Goal: Task Accomplishment & Management: Complete application form

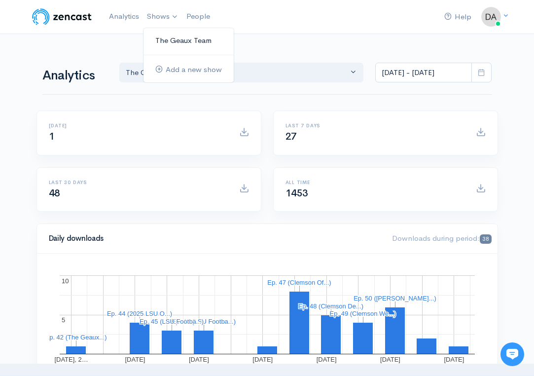
click at [160, 40] on link "The Geaux Team" at bounding box center [188, 40] width 90 height 17
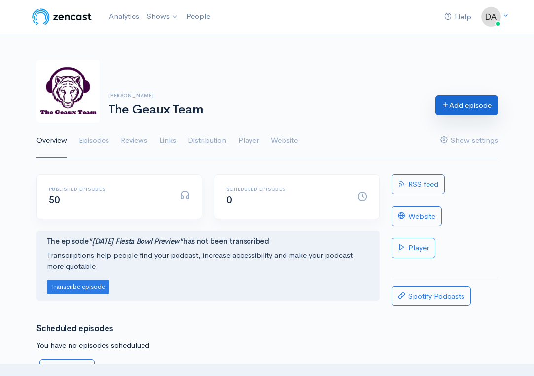
click at [459, 105] on link "Add episode" at bounding box center [466, 105] width 63 height 20
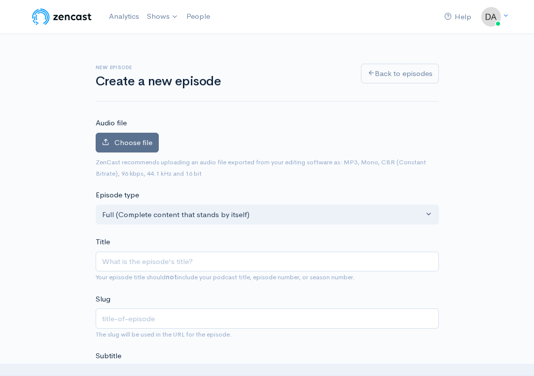
click at [130, 148] on label "Choose file" at bounding box center [127, 143] width 63 height 20
click at [0, 0] on input "Choose file" at bounding box center [0, 0] width 0 height 0
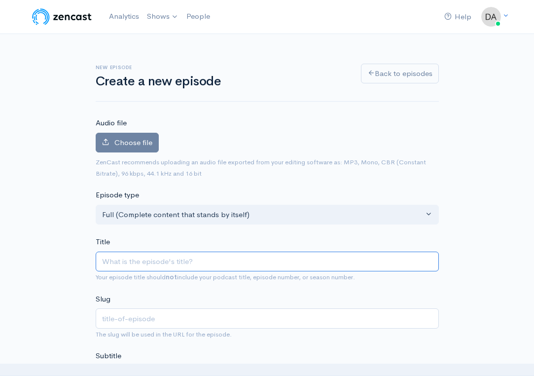
click at [172, 258] on input "Title" at bounding box center [267, 261] width 343 height 20
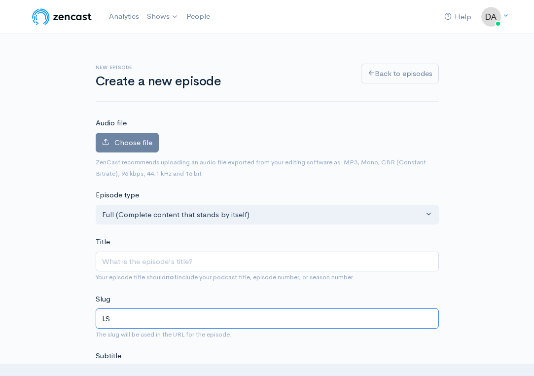
type input "L"
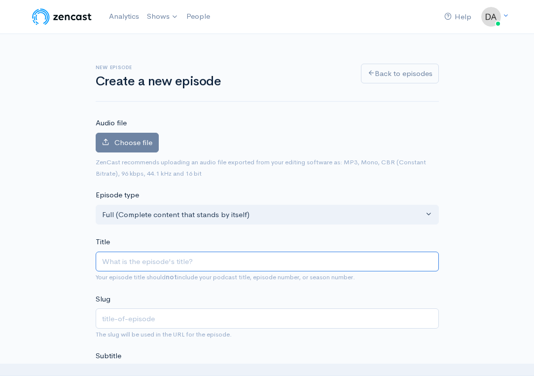
click at [144, 262] on input "Title" at bounding box center [267, 261] width 343 height 20
type input "L"
type input "l"
type input "LS"
type input "ls"
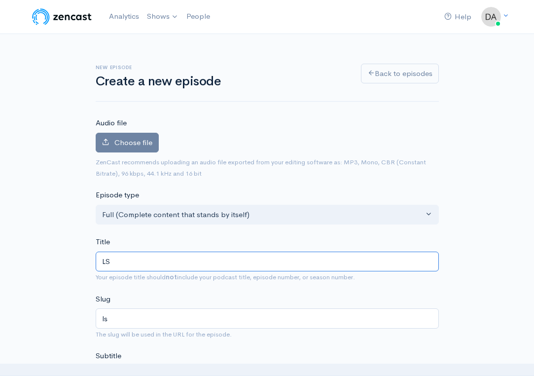
type input "LSU"
type input "lsu"
type input "LSU v"
type input "lsu-v"
type input "LSU vs"
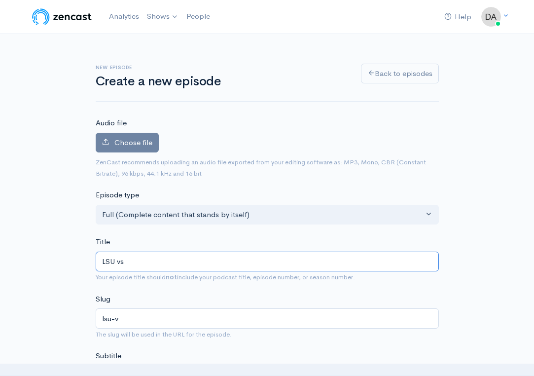
type input "lsu-vs"
type input "LSU vs C"
type input "lsu-vs-c"
type input "LSU vs Cl"
type input "lsu-vs-cl"
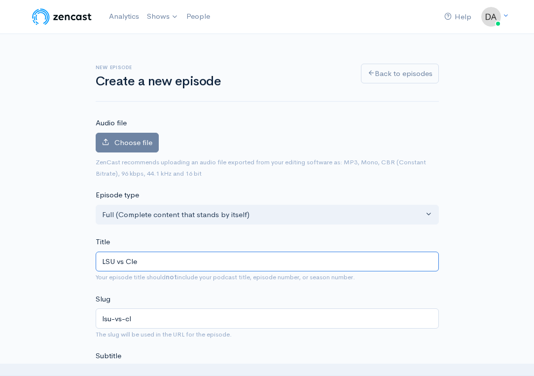
type input "LSU vs [PERSON_NAME]"
type input "lsu-vs-[PERSON_NAME]"
type input "LSU vs Clemso"
type input "lsu-vs-clemso"
type input "LSU vs Clemson"
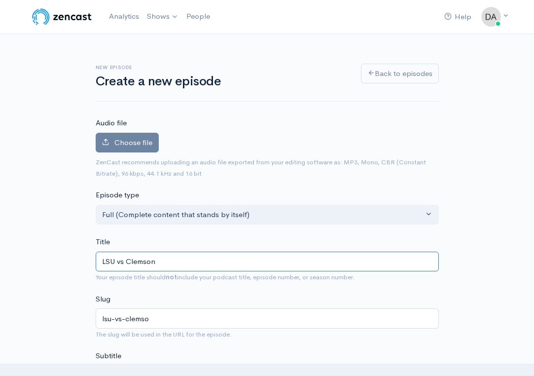
type input "lsu-vs-clemson"
type input "LSU vs Clemson p"
type input "lsu-vs-clemson-p"
type input "LSU vs Clemson pr"
type input "lsu-vs-clemson-pr"
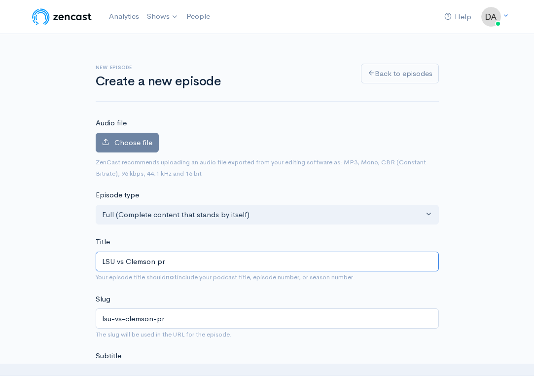
type input "LSU vs Clemson pre"
type input "lsu-vs-clemson-pre"
type input "LSU vs Clemson pred"
type input "lsu-vs-clemson-pred"
type input "LSU vs Clemson pre"
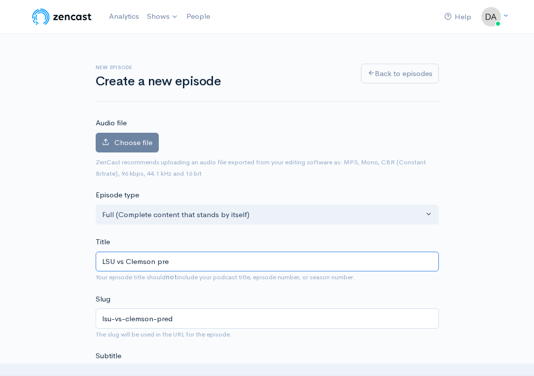
type input "lsu-vs-clemson-pre"
type input "LSU vs Clemson pr"
type input "lsu-vs-clemson-pr"
type input "LSU vs Clemson p"
type input "lsu-vs-clemson-p"
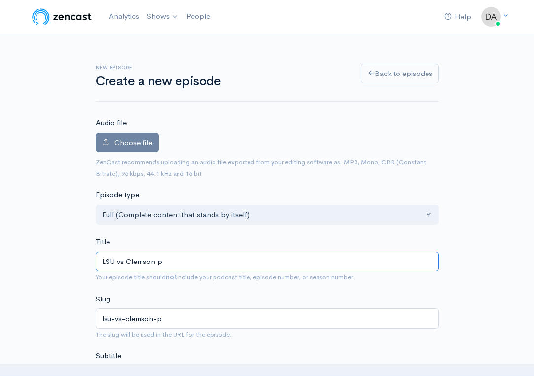
type input "LSU vs Clemson"
type input "lsu-vs-clemson"
type input "LSU vs Clemson P"
type input "lsu-vs-clemson-p"
type input "LSU vs Clemson Pr"
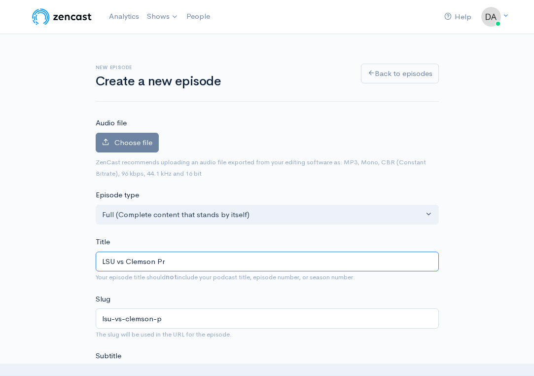
type input "lsu-vs-clemson-pr"
type input "LSU vs Clemson Pre"
type input "lsu-vs-clemson-pre"
type input "LSU vs Clemson Pred"
type input "lsu-vs-clemson-pred"
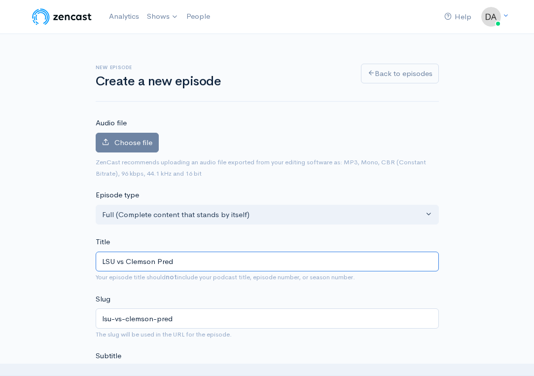
type input "LSU vs Clemson Predi"
type input "lsu-vs-clemson-predi"
type input "LSU vs Clemson Predic"
type input "lsu-vs-clemson-predic"
type input "LSU vs Clemson Predict"
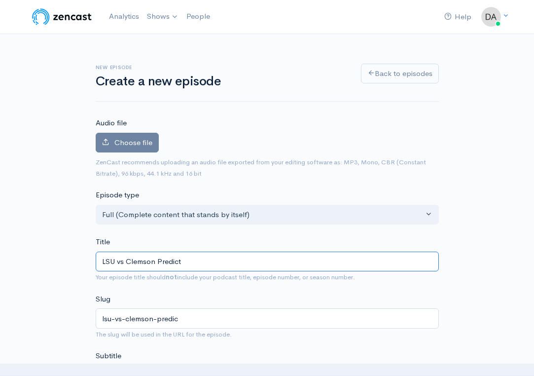
type input "lsu-vs-clemson-predict"
type input "LSU vs Clemson Predicti"
type input "lsu-vs-clemson-predicti"
type input "LSU vs Clemson Predictio"
type input "lsu-vs-clemson-predictio"
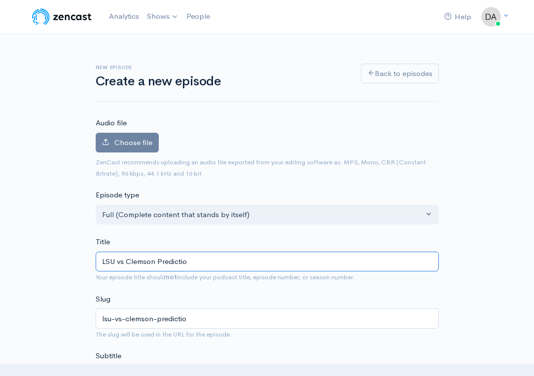
type input "LSU vs Clemson Prediction"
type input "lsu-vs-clemson-prediction"
type input "LSU vs Clemson Predictions"
type input "lsu-vs-clemson-predictions"
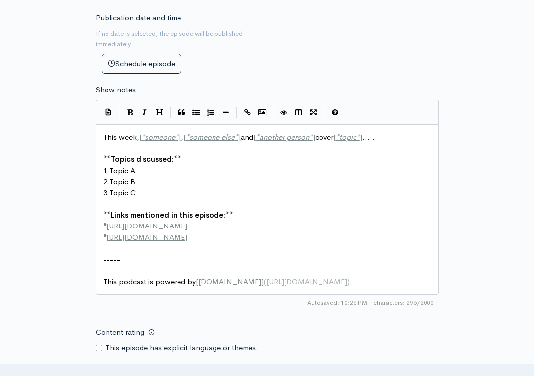
scroll to position [500, 0]
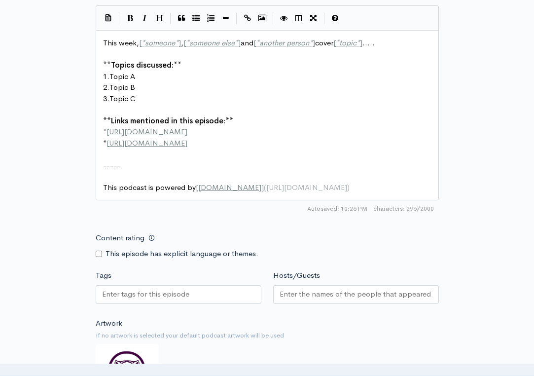
type input "LSU vs Clemson Predictions"
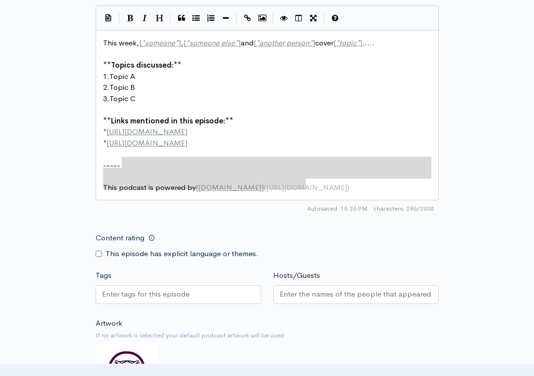
type textarea "This week, [*someone*], [*someone else*] and [*another person*] cover [*topic*]…"
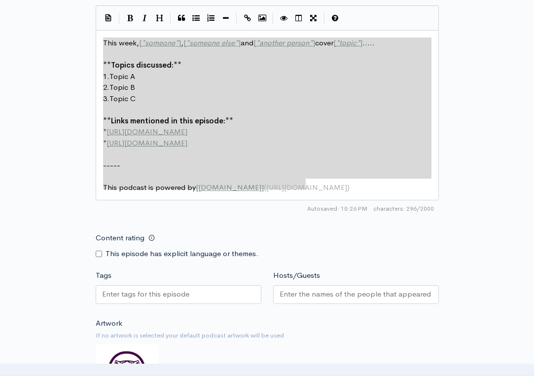
drag, startPoint x: 342, startPoint y: 179, endPoint x: 72, endPoint y: 9, distance: 318.1
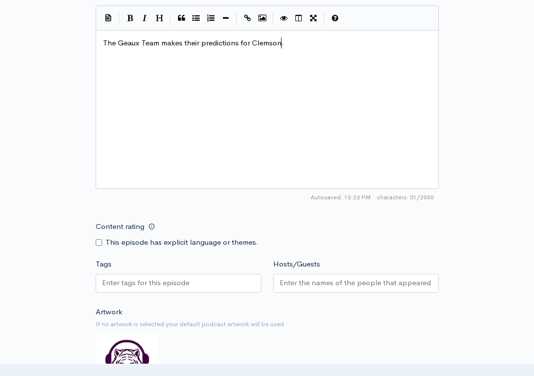
scroll to position [0, 178]
type textarea "The Geaux Team makes their predictions for Clemson.="
type textarea "LSU's mayt"
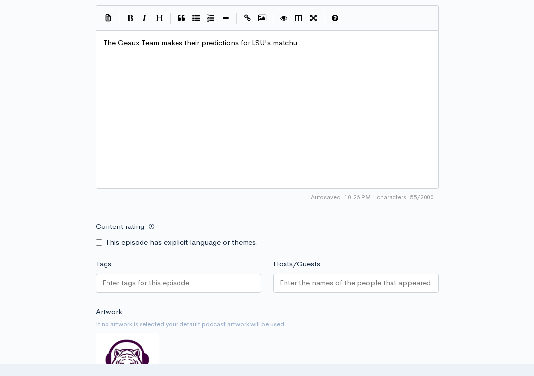
type textarea "tchuo"
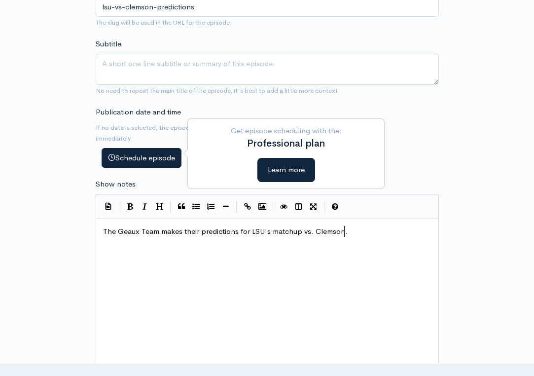
scroll to position [345, 0]
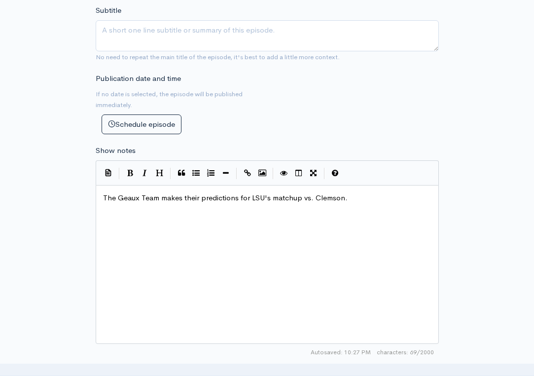
type textarea "p vs. Clemson."
click at [484, 115] on div "New episode Create a new episode Back to episodes Audio file Choose file 0 ZenC…" at bounding box center [267, 181] width 473 height 985
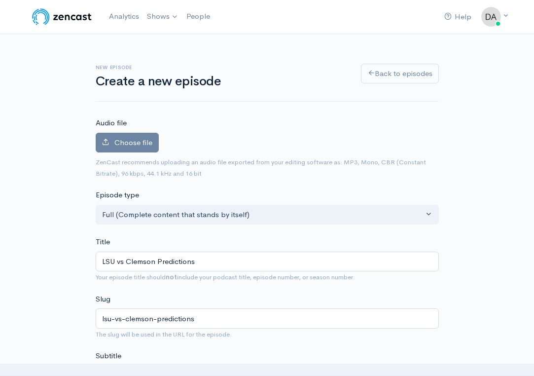
scroll to position [0, 0]
click at [128, 142] on span "Choose file" at bounding box center [133, 142] width 38 height 9
click at [0, 0] on input "Choose file" at bounding box center [0, 0] width 0 height 0
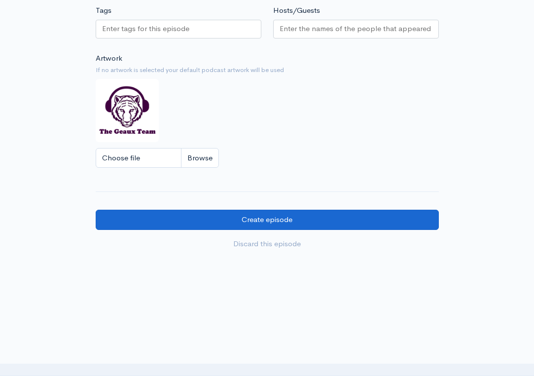
scroll to position [808, 0]
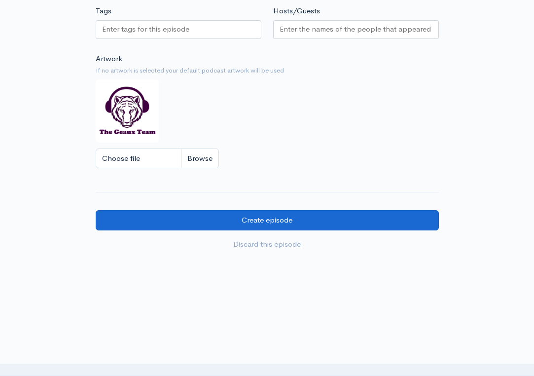
click at [273, 210] on input "Create episode" at bounding box center [267, 220] width 343 height 20
